Goal: Information Seeking & Learning: Find specific fact

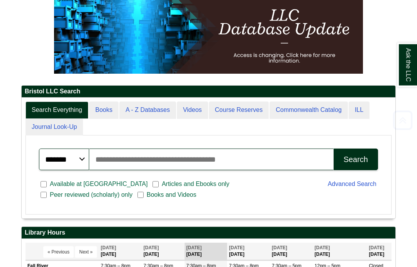
scroll to position [97, 0]
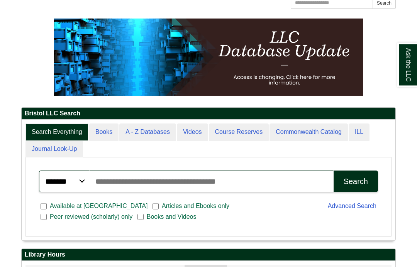
scroll to position [75, 0]
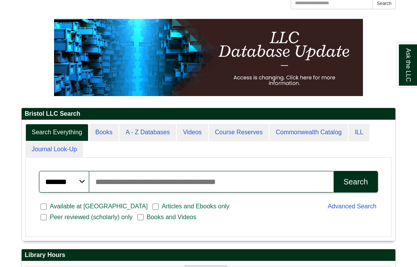
click at [110, 192] on input "Search articles, books, journals & more" at bounding box center [211, 182] width 244 height 22
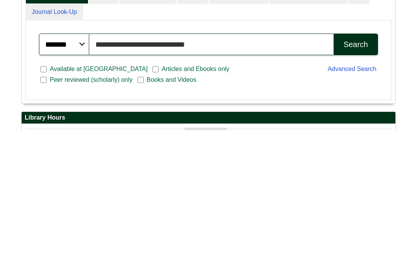
type input "**********"
click at [353, 171] on button "Search" at bounding box center [355, 182] width 44 height 22
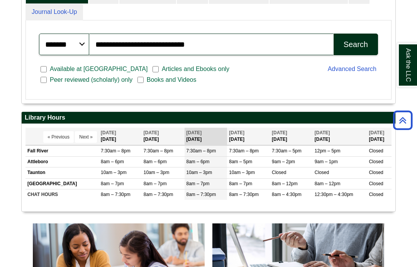
scroll to position [89, 85]
click at [363, 49] on div "Search" at bounding box center [355, 44] width 24 height 9
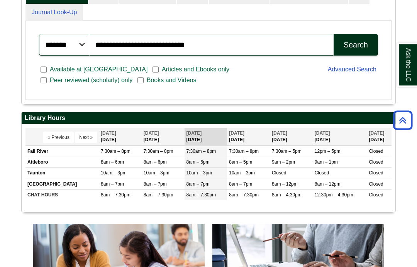
click at [356, 56] on button "Search" at bounding box center [355, 45] width 44 height 22
click at [356, 49] on div "Search" at bounding box center [355, 45] width 24 height 9
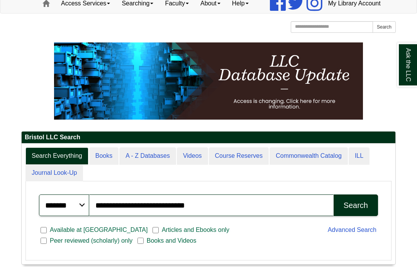
scroll to position [51, 0]
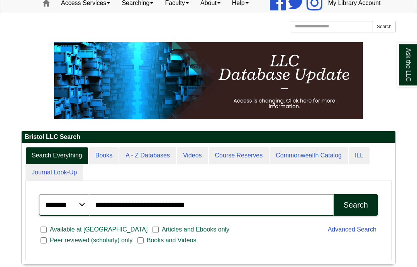
click at [370, 216] on button "Search" at bounding box center [355, 205] width 44 height 22
click at [362, 210] on div "Search" at bounding box center [355, 205] width 24 height 9
click at [356, 210] on div "Search" at bounding box center [355, 205] width 24 height 9
click at [346, 210] on div "Search" at bounding box center [355, 205] width 24 height 9
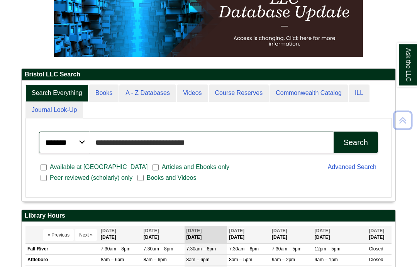
click at [218, 154] on input "**********" at bounding box center [211, 143] width 244 height 22
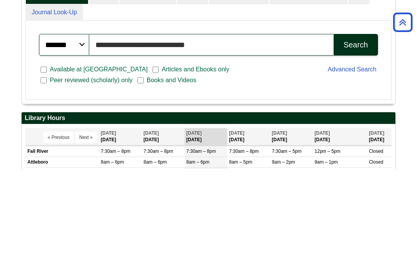
click at [355, 132] on button "Search" at bounding box center [355, 143] width 44 height 22
